Goal: Task Accomplishment & Management: Use online tool/utility

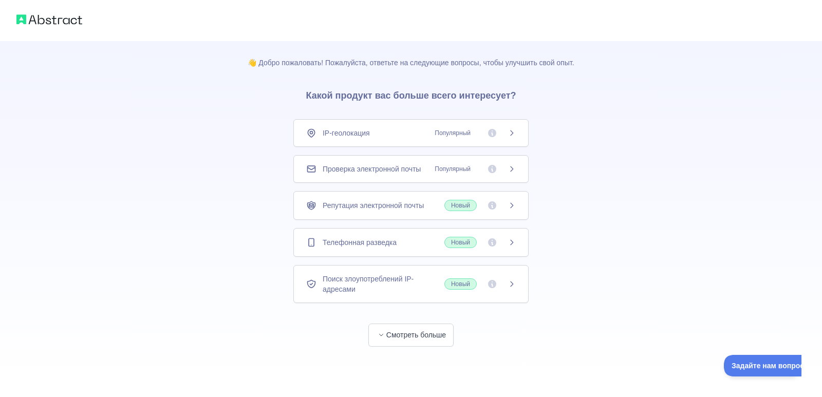
click at [583, 172] on div "👋 Добро пожаловать! Пожалуйста, ответьте на следующие вопросы, чтобы улучшить с…" at bounding box center [410, 194] width 359 height 306
click at [428, 333] on font "Смотреть больше" at bounding box center [416, 335] width 60 height 8
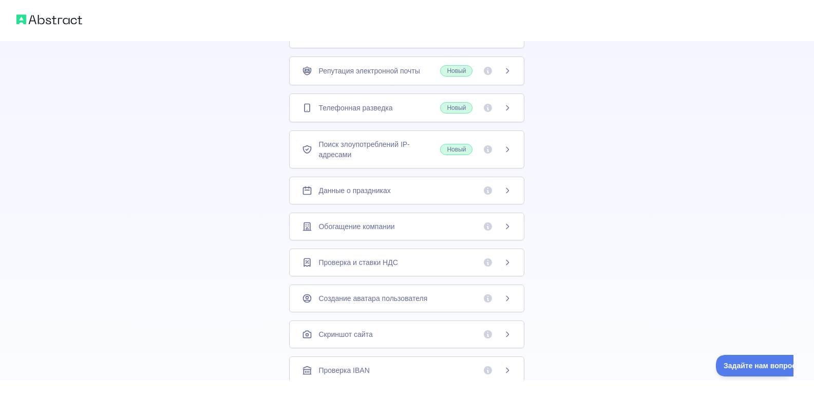
scroll to position [103, 0]
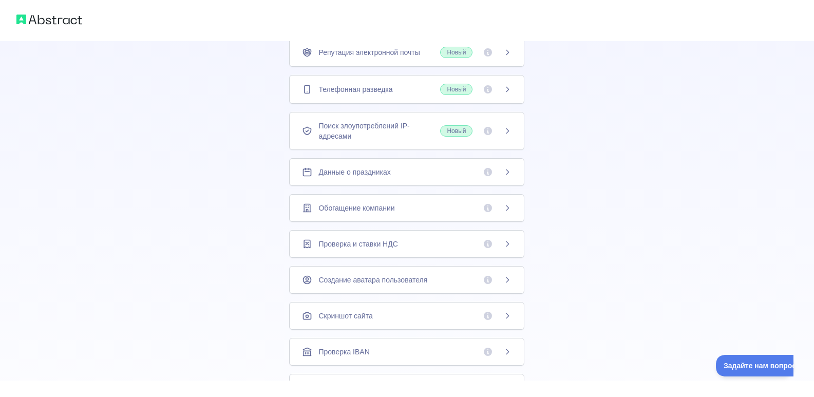
click at [431, 320] on div "Скриншот сайта" at bounding box center [407, 316] width 210 height 10
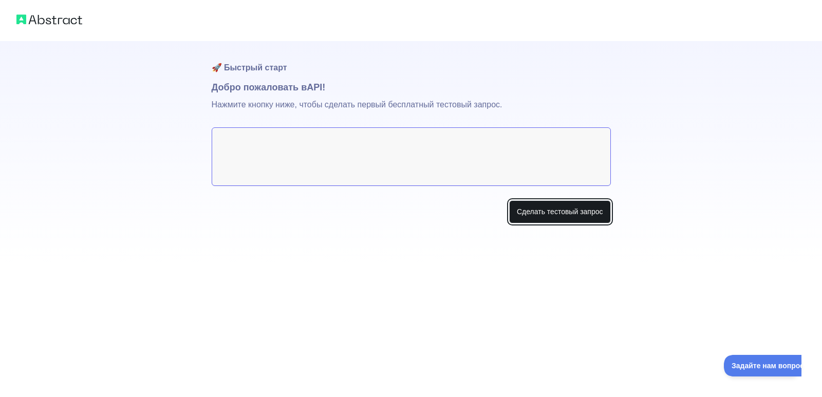
click at [537, 208] on font "Сделать тестовый запрос" at bounding box center [560, 212] width 86 height 8
